Goal: Connect with others: Connect with others

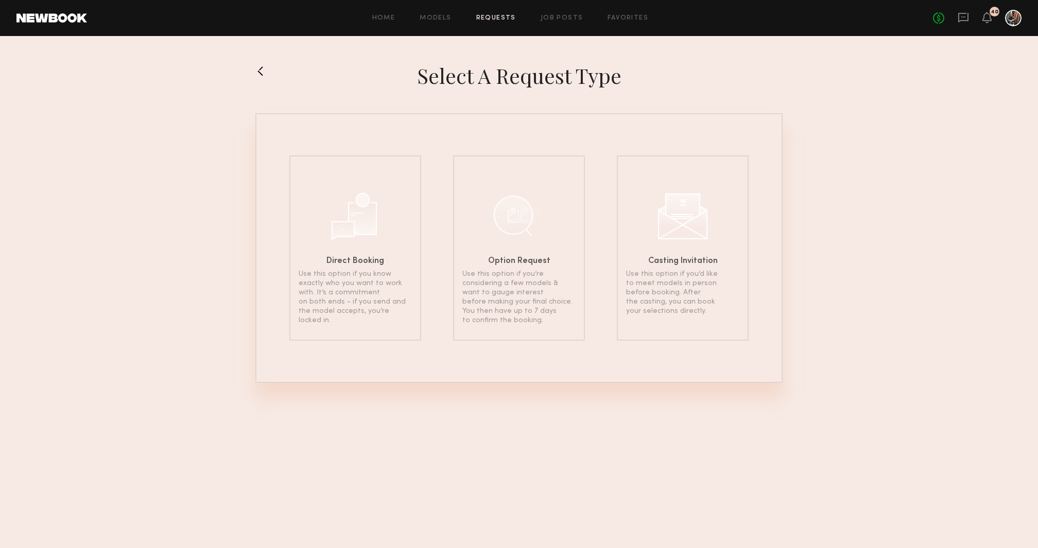
click at [497, 15] on link "Requests" at bounding box center [496, 18] width 40 height 7
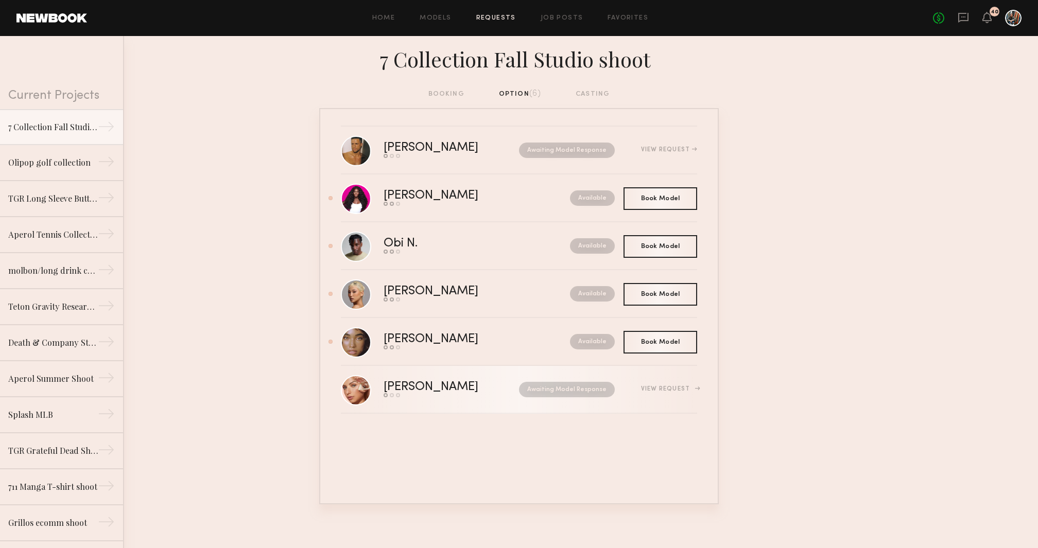
click at [400, 387] on div "[PERSON_NAME]" at bounding box center [441, 388] width 115 height 12
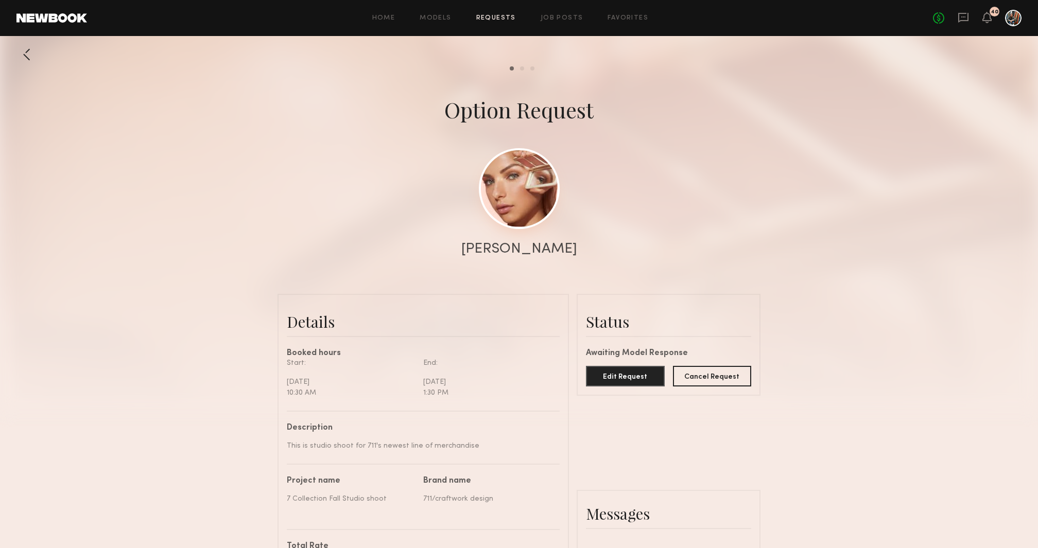
click at [518, 217] on link at bounding box center [519, 188] width 81 height 81
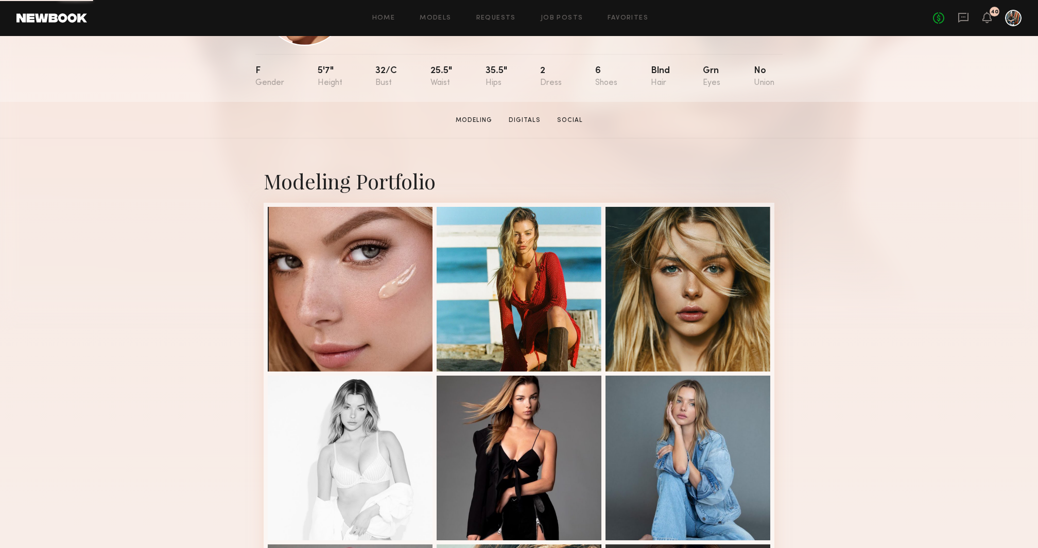
scroll to position [117, 0]
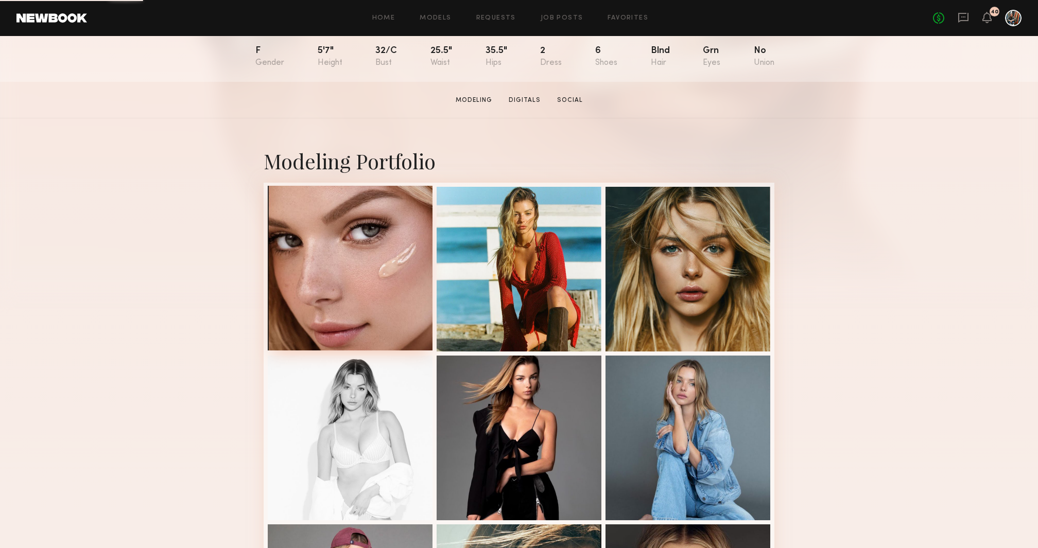
click at [389, 261] on div at bounding box center [350, 268] width 165 height 165
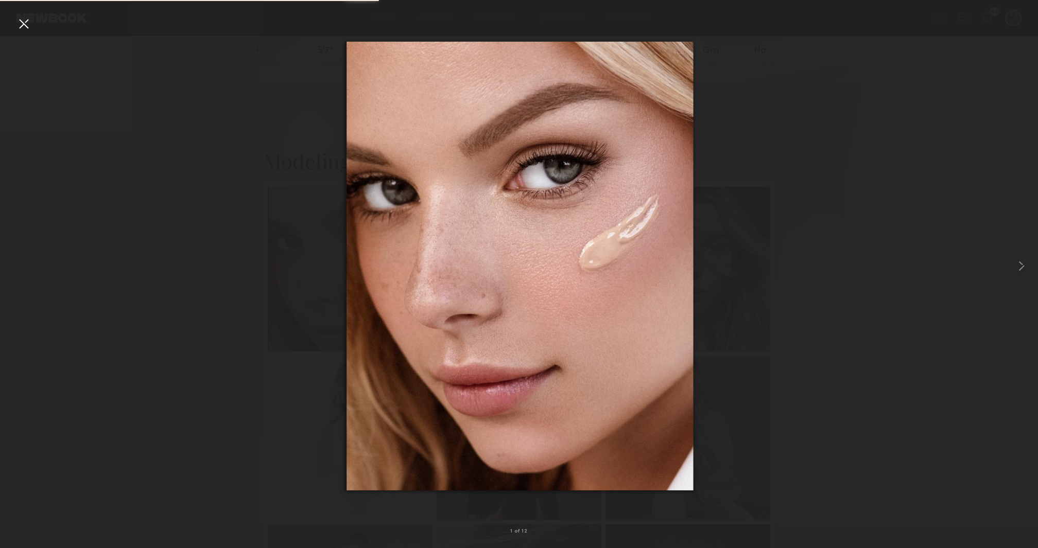
click at [650, 383] on img at bounding box center [519, 265] width 349 height 449
click at [768, 303] on div at bounding box center [519, 265] width 1038 height 499
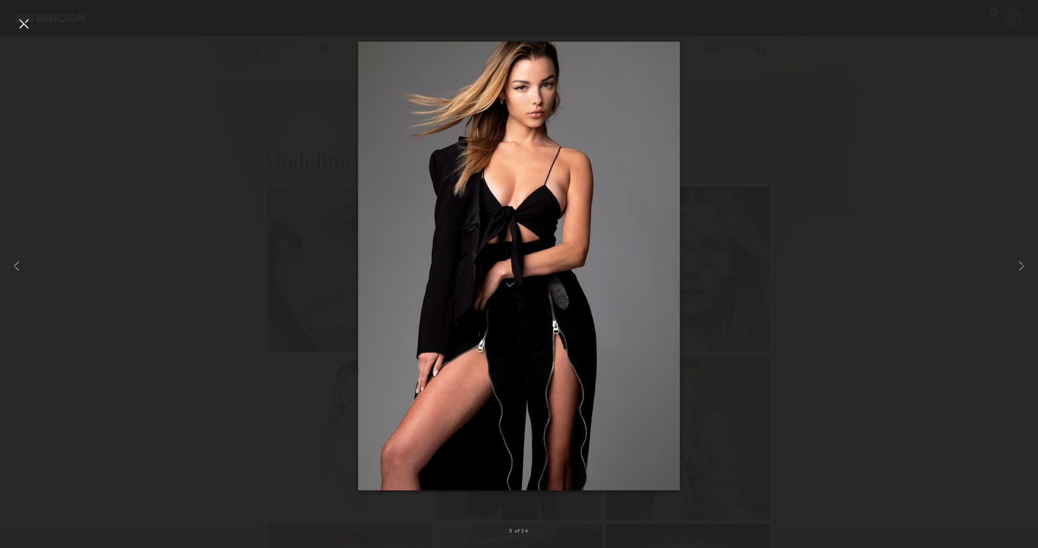
click at [17, 23] on div at bounding box center [23, 23] width 16 height 16
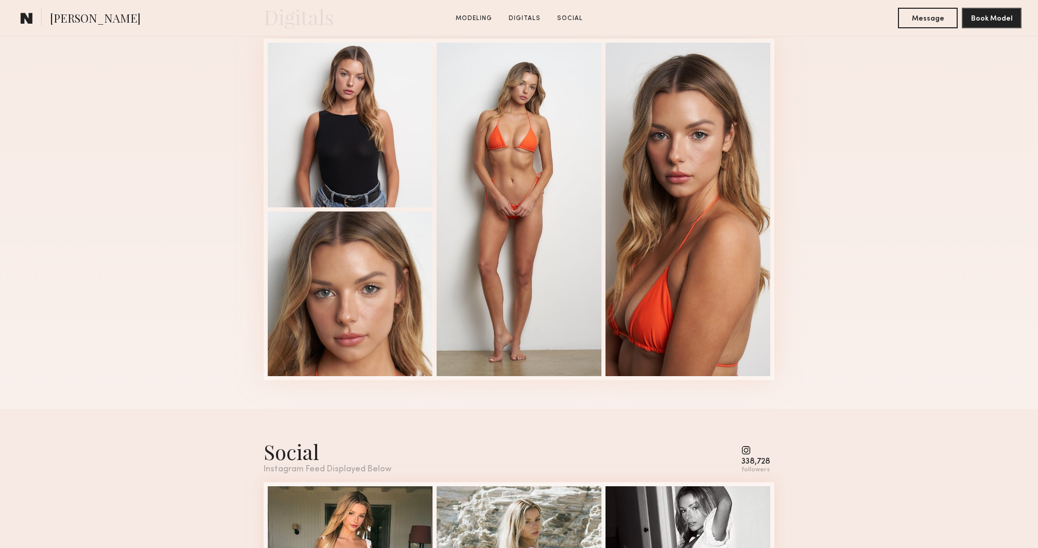
scroll to position [1743, 0]
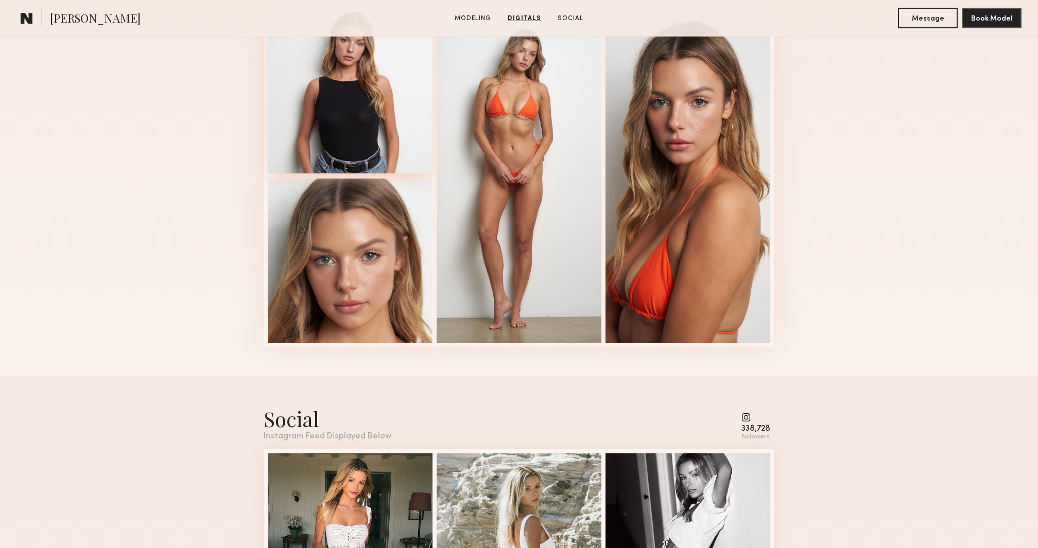
click at [358, 92] on div at bounding box center [350, 91] width 165 height 165
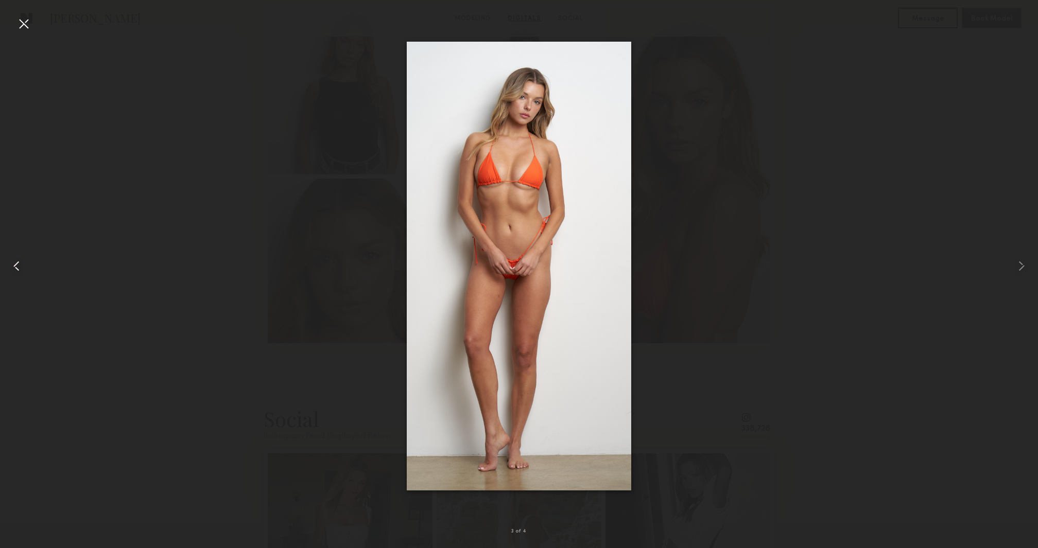
click at [28, 32] on div at bounding box center [21, 265] width 42 height 499
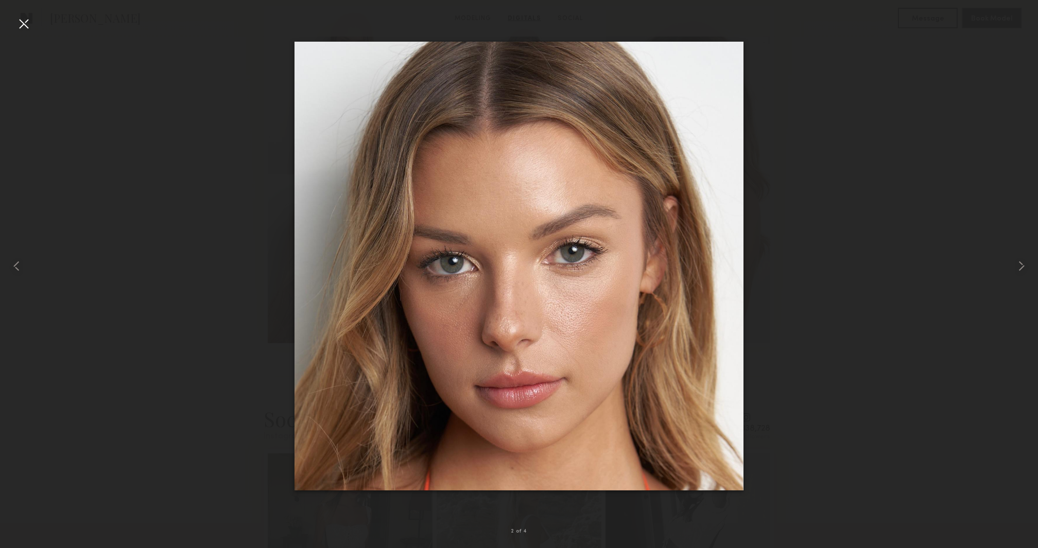
click at [27, 18] on div at bounding box center [23, 23] width 16 height 16
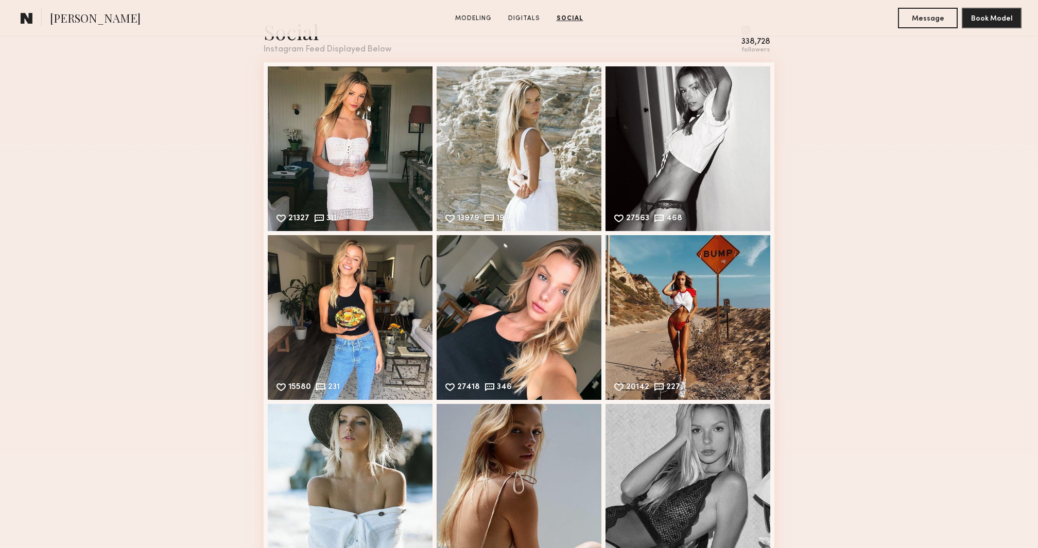
scroll to position [2104, 0]
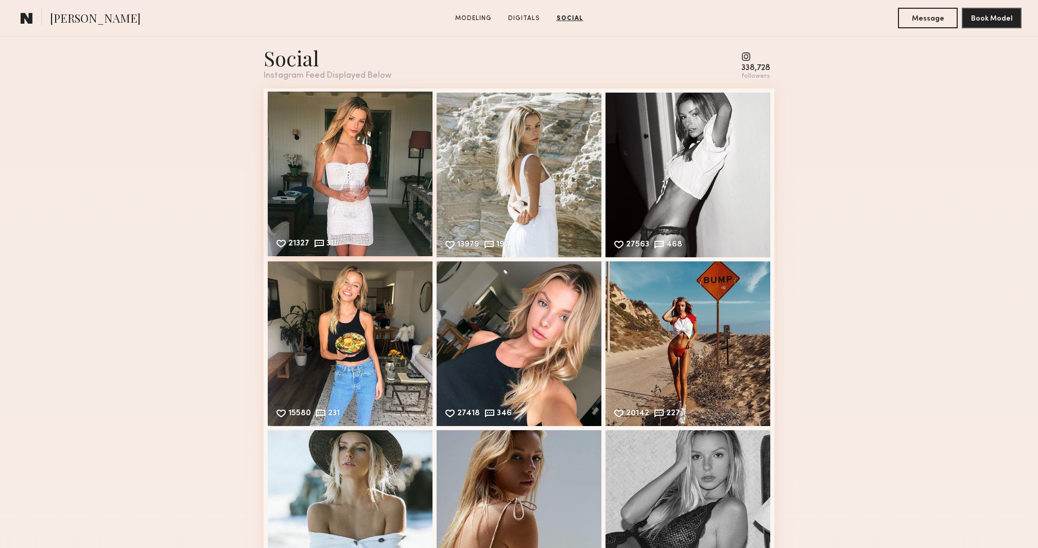
click at [363, 180] on div "21327 311 Likes & comments displayed to show model’s engagement" at bounding box center [350, 174] width 165 height 165
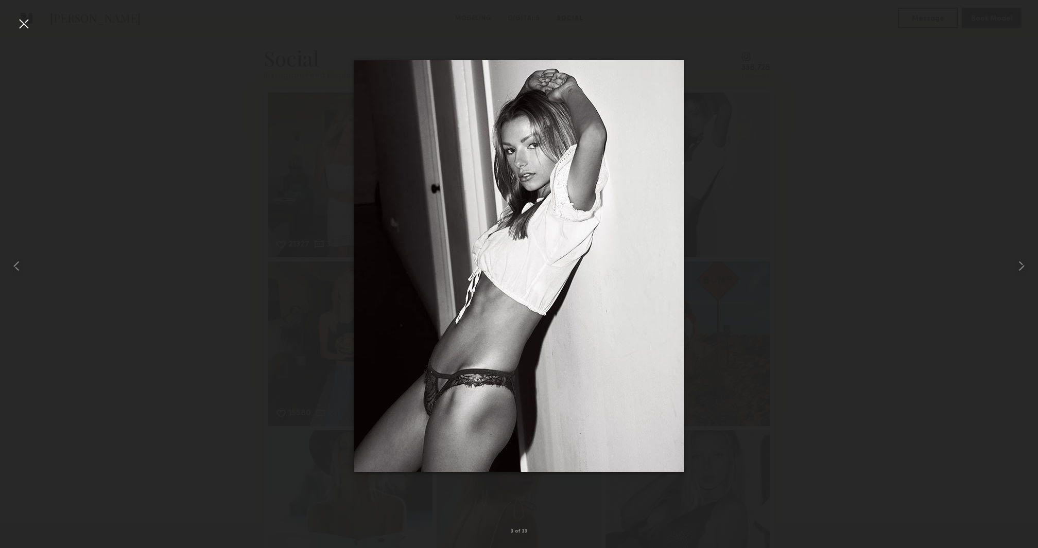
click at [22, 25] on div at bounding box center [23, 23] width 16 height 16
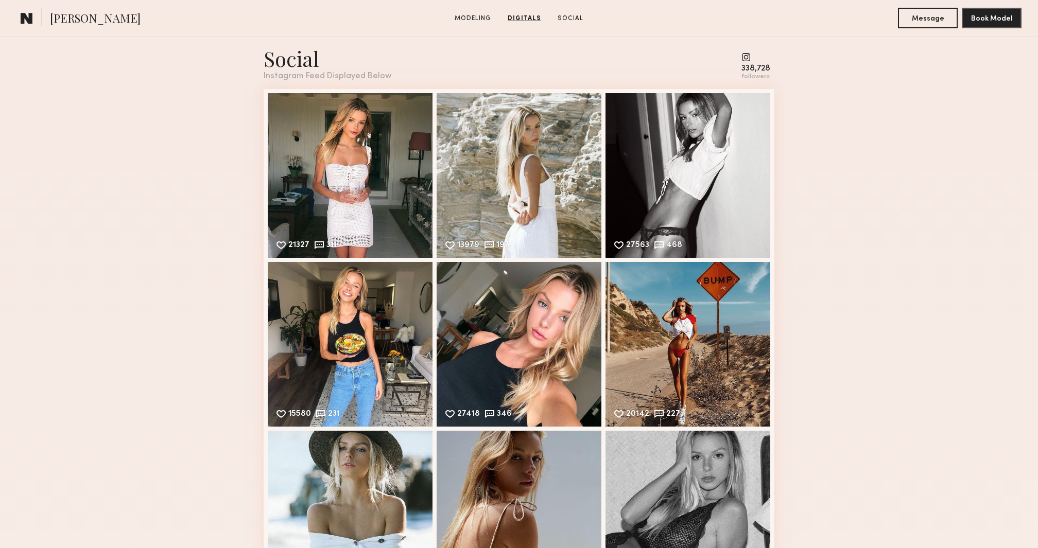
scroll to position [2132, 0]
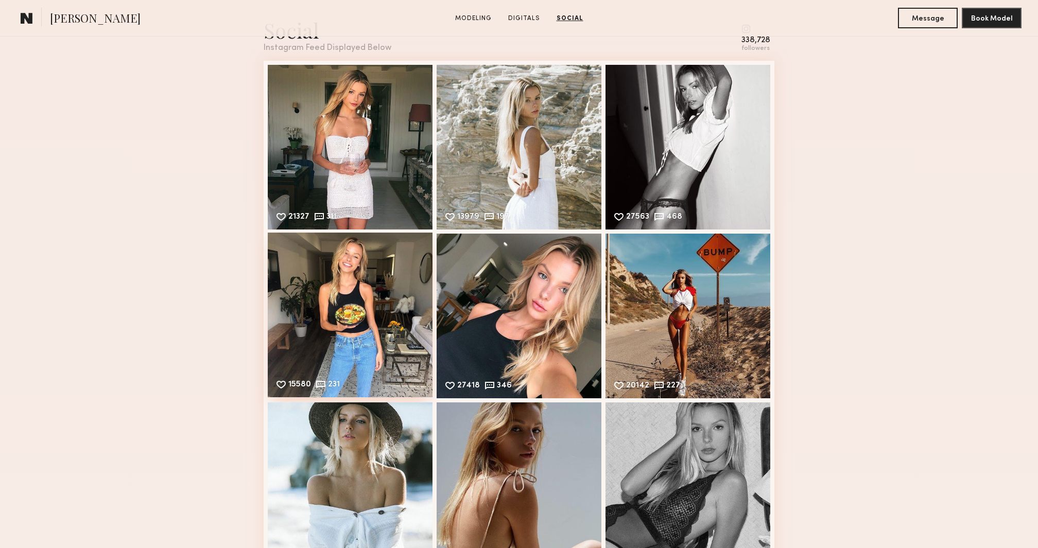
click at [378, 292] on div "15580 231 Likes & comments displayed to show model’s engagement" at bounding box center [350, 315] width 165 height 165
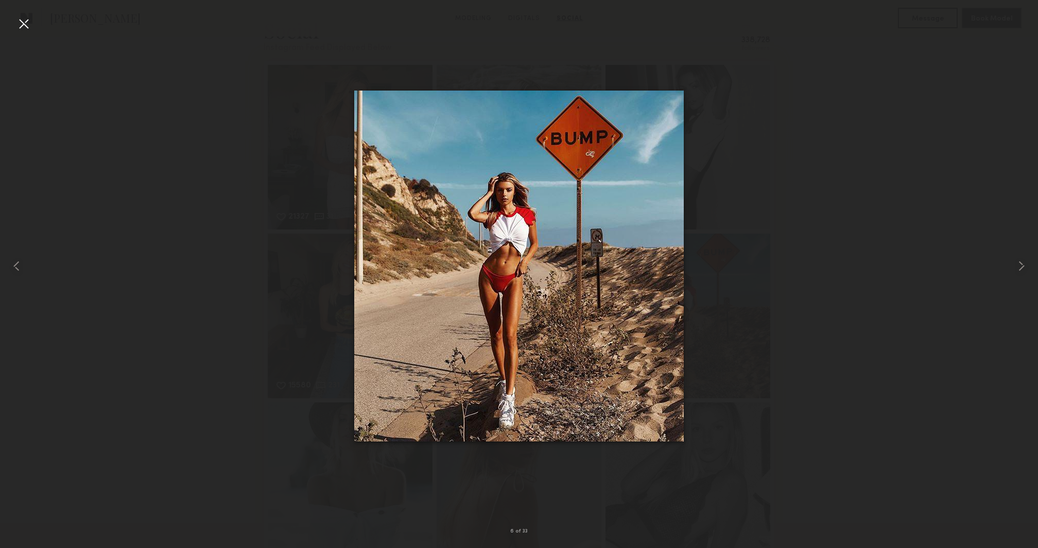
click at [22, 23] on div at bounding box center [23, 23] width 16 height 16
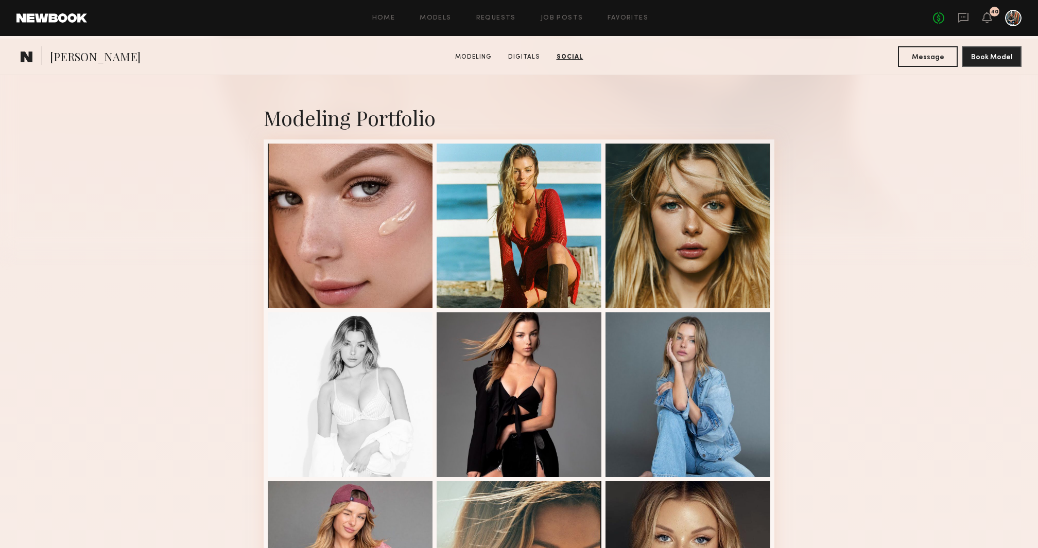
scroll to position [0, 0]
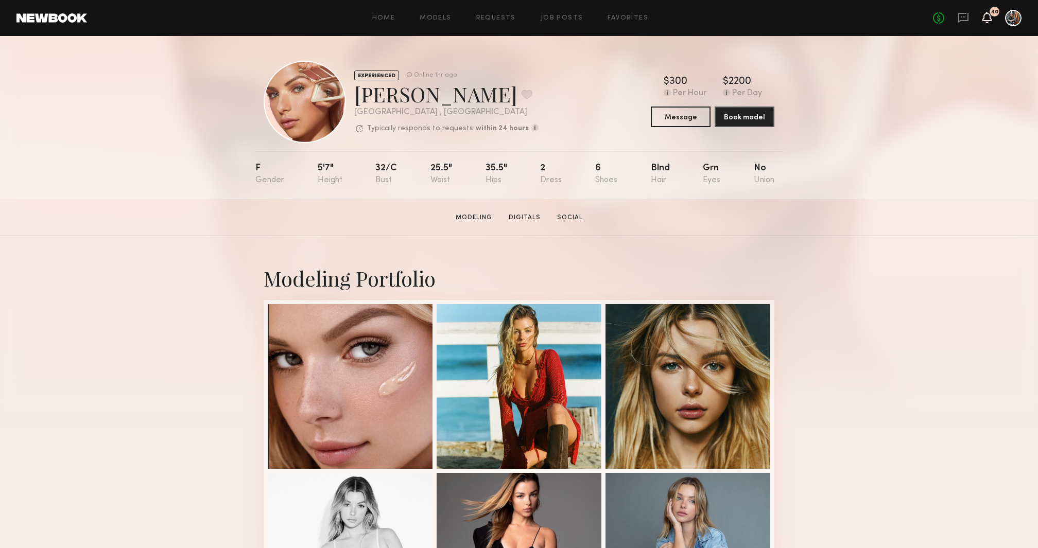
click at [988, 22] on icon at bounding box center [986, 23] width 3 height 2
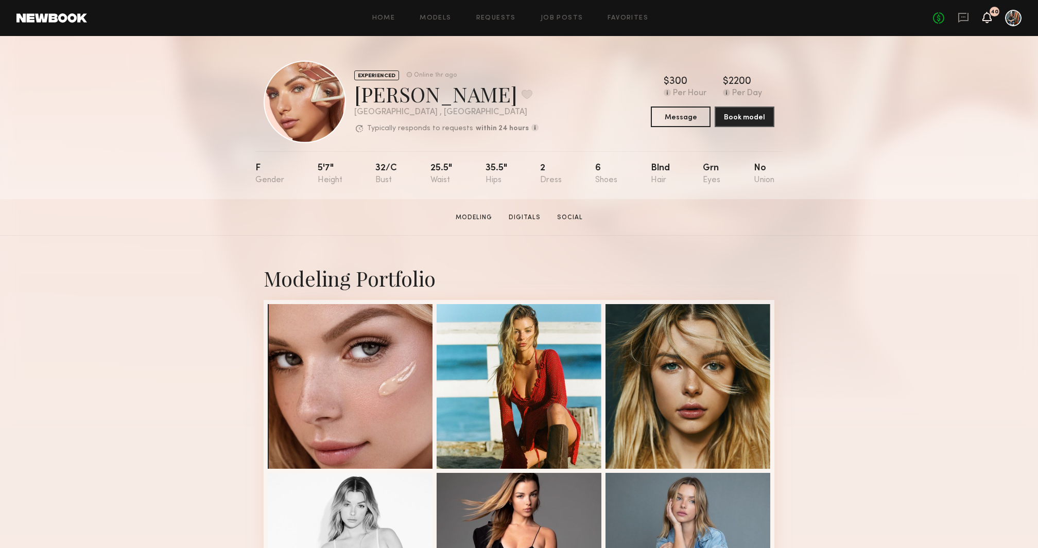
click at [985, 16] on icon at bounding box center [987, 16] width 8 height 7
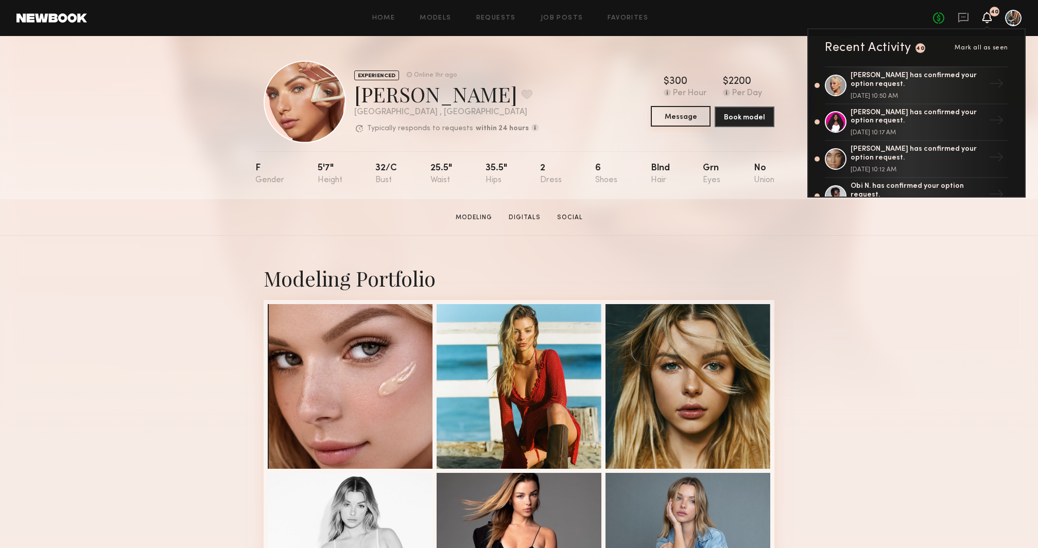
click at [669, 116] on button "Message" at bounding box center [681, 116] width 60 height 21
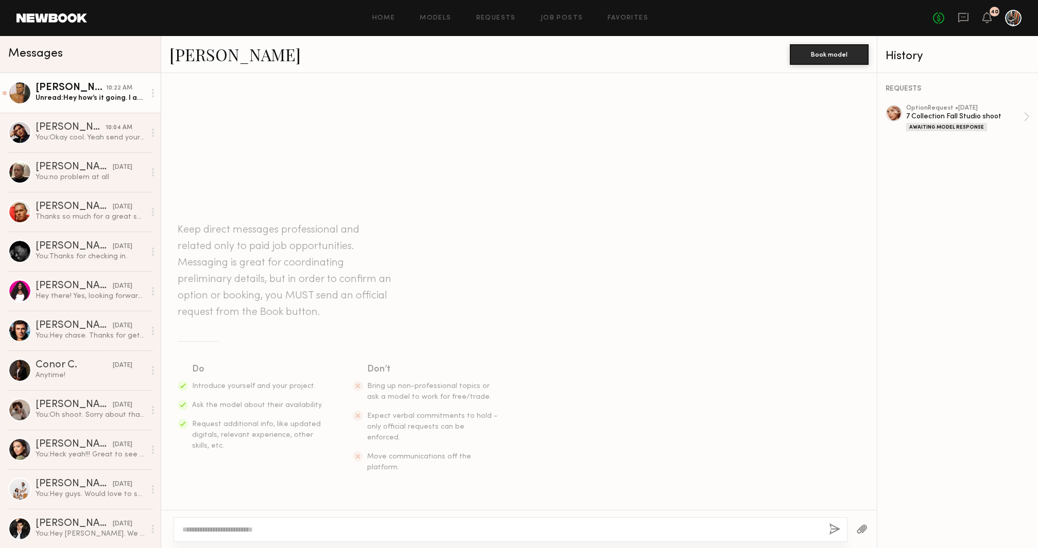
click at [135, 101] on div "Unread: Hey how’s it going. I am out of town the 9h to the 12th" at bounding box center [91, 98] width 110 height 10
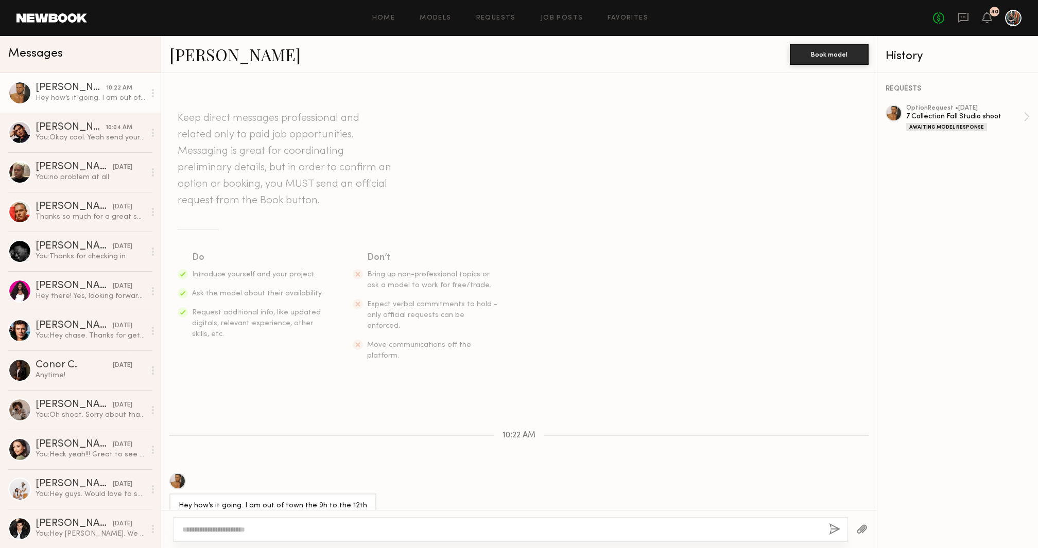
click at [285, 528] on textarea at bounding box center [501, 530] width 638 height 10
